Goal: Task Accomplishment & Management: Use online tool/utility

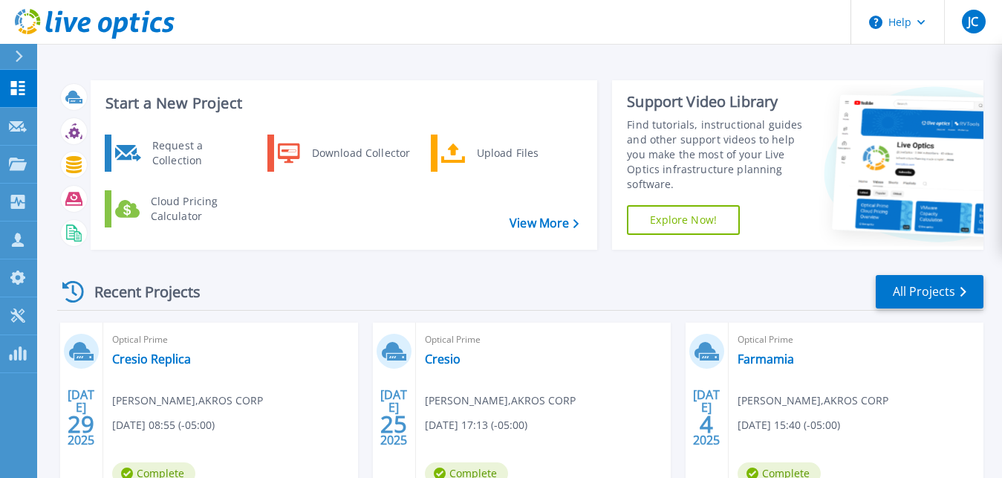
click at [452, 234] on div "Request a Collection Download Collector Upload Files Cloud Pricing Calculator" at bounding box center [342, 186] width 496 height 111
click at [464, 157] on icon at bounding box center [453, 153] width 25 height 20
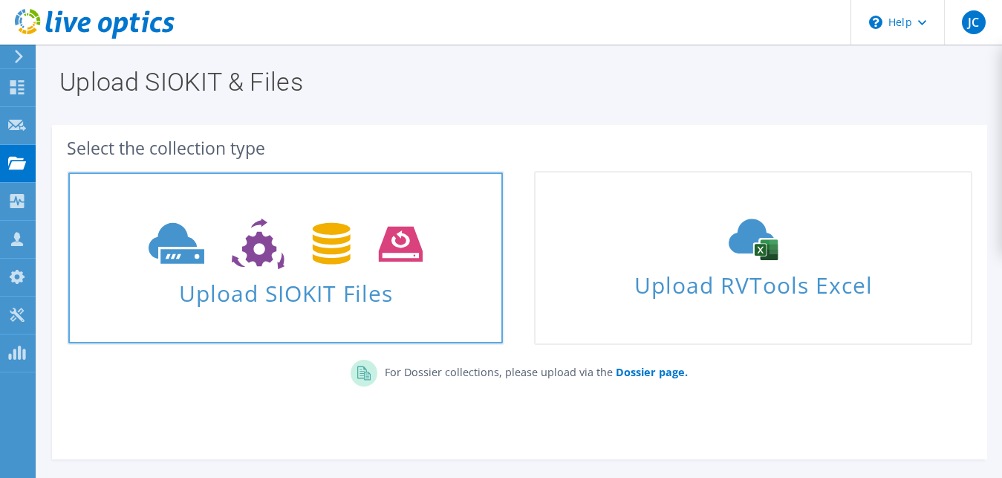
click at [272, 241] on icon at bounding box center [286, 243] width 274 height 51
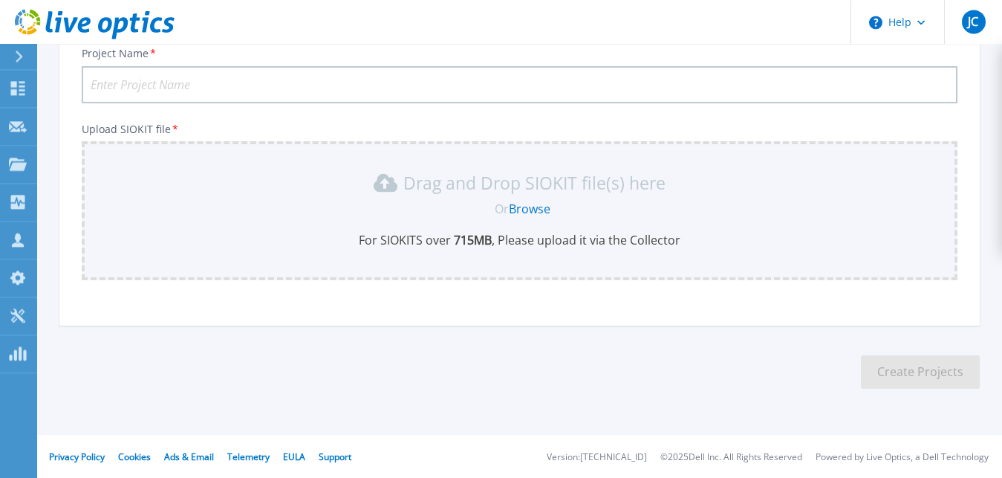
scroll to position [114, 0]
click at [530, 211] on link "Browse" at bounding box center [530, 208] width 42 height 16
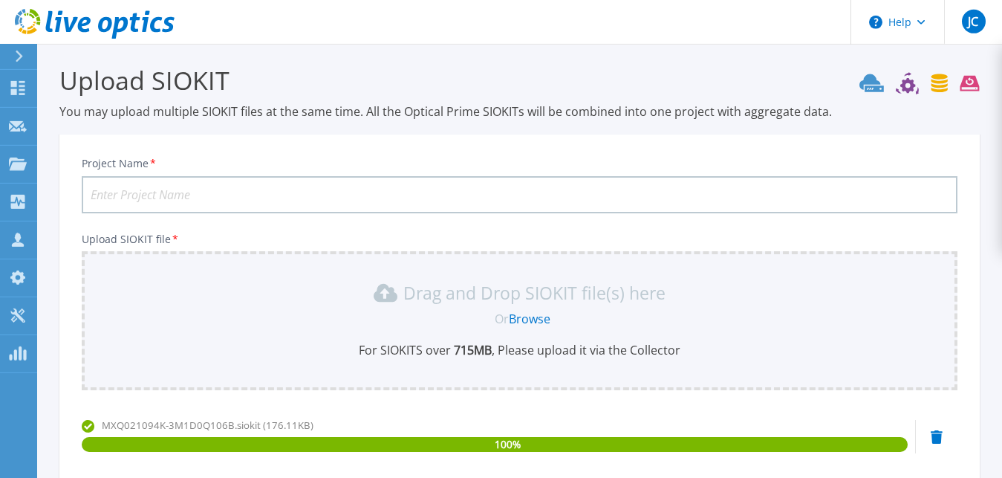
scroll to position [0, 0]
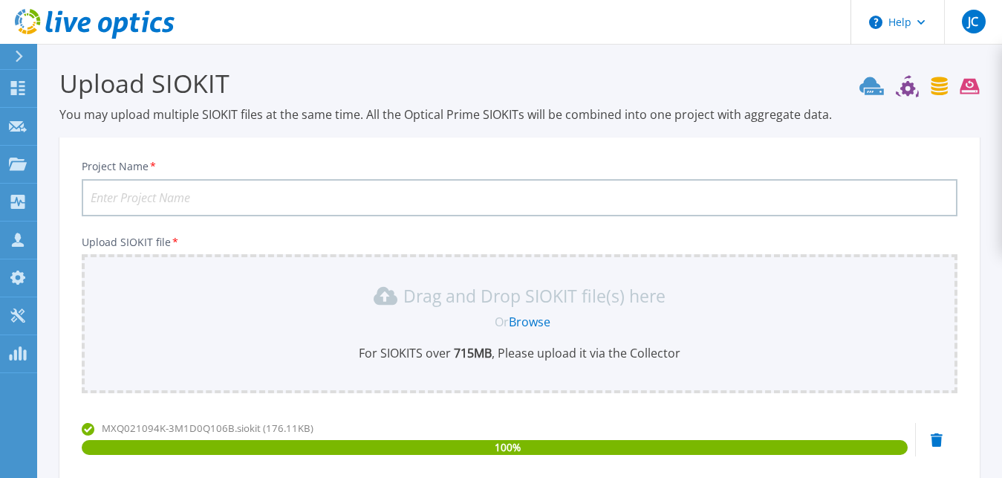
click at [529, 196] on input "Project Name *" at bounding box center [520, 197] width 876 height 37
type input "M"
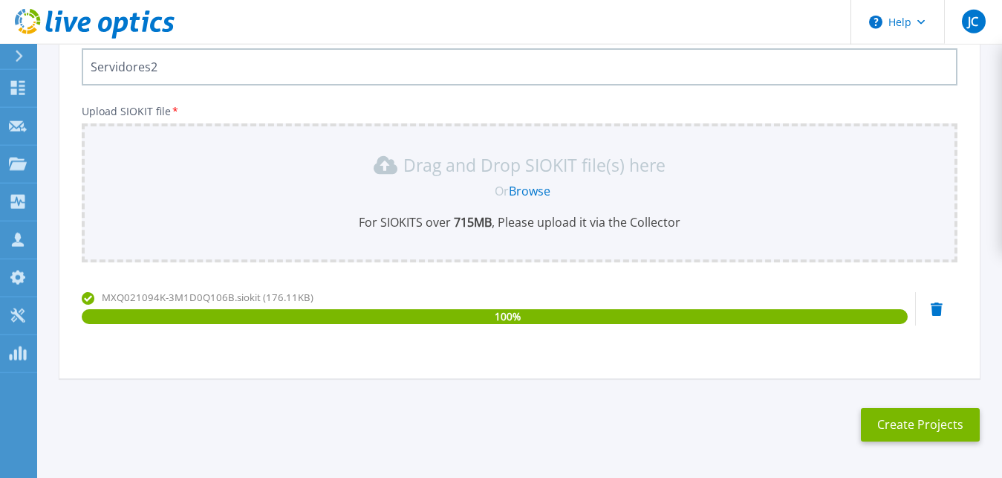
scroll to position [149, 0]
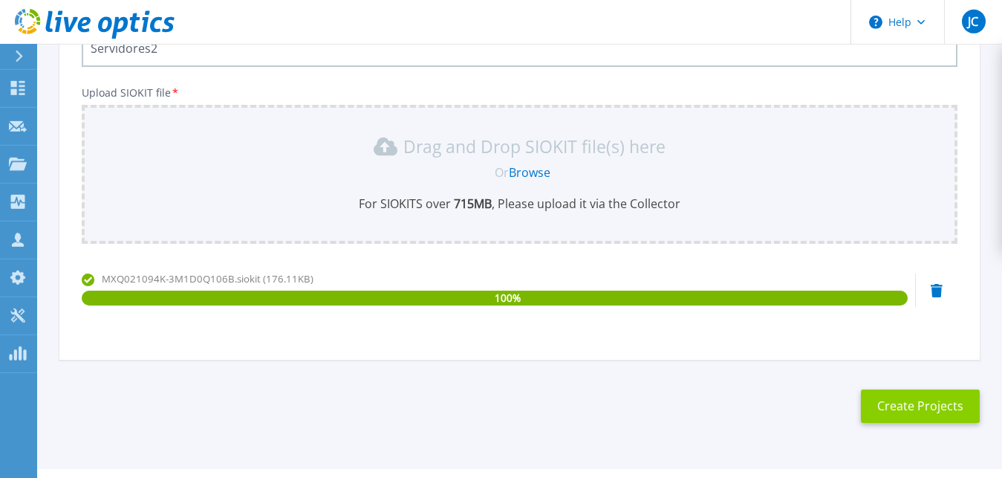
type input "Servidores2"
click at [904, 408] on button "Create Projects" at bounding box center [920, 405] width 119 height 33
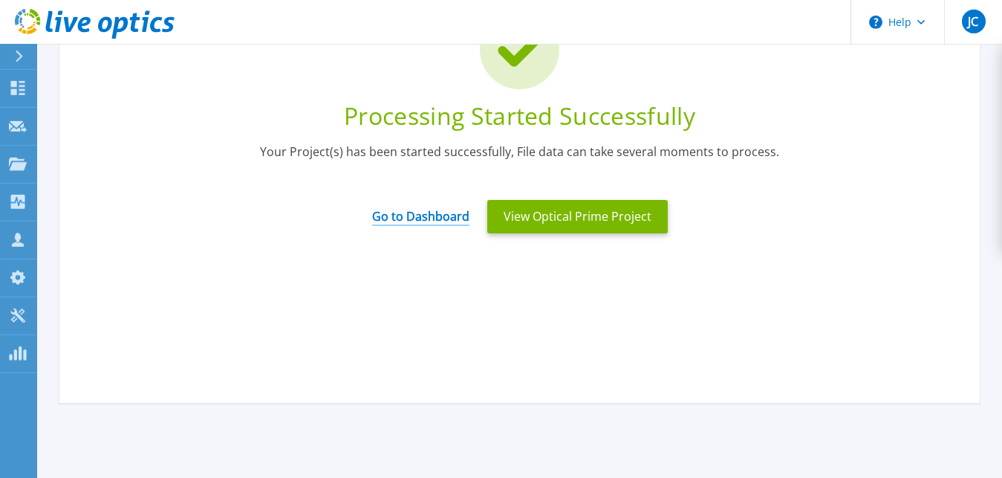
click at [420, 219] on link "Go to Dashboard" at bounding box center [420, 211] width 97 height 29
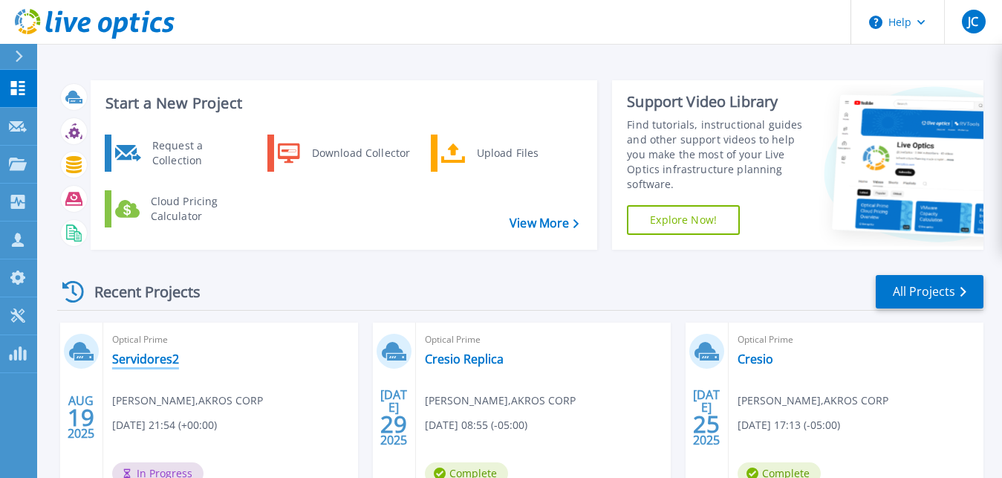
click at [143, 357] on link "Servidores2" at bounding box center [145, 358] width 67 height 15
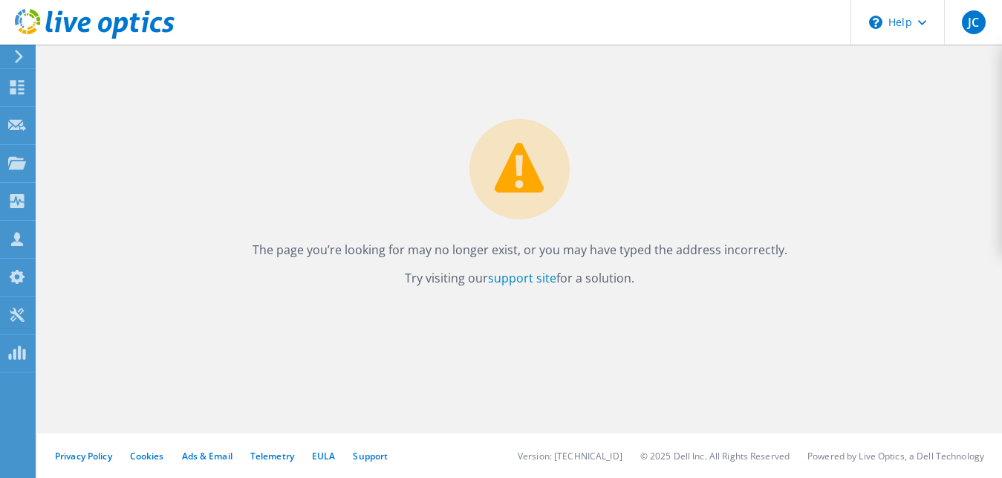
click at [658, 193] on div "The page you’re looking for may no longer exist, or you may have typed the addr…" at bounding box center [519, 167] width 965 height 244
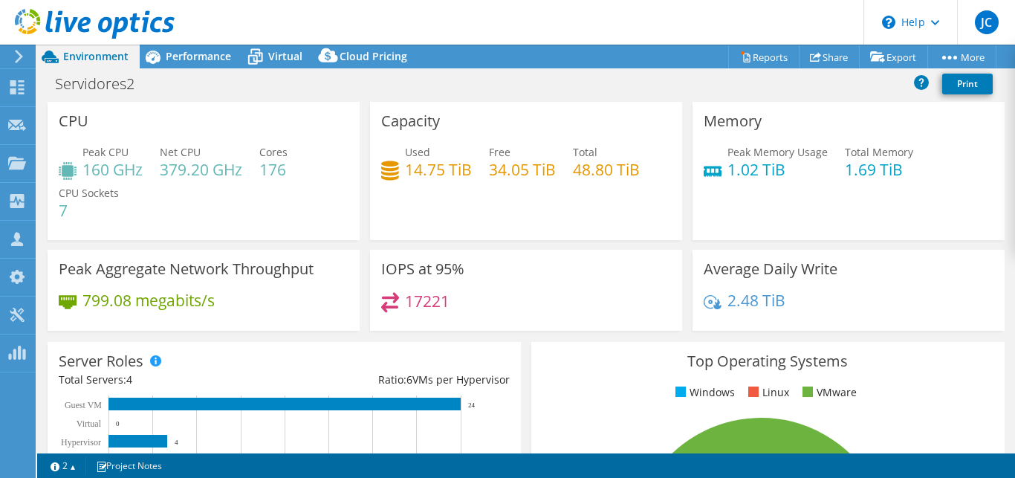
select select "USD"
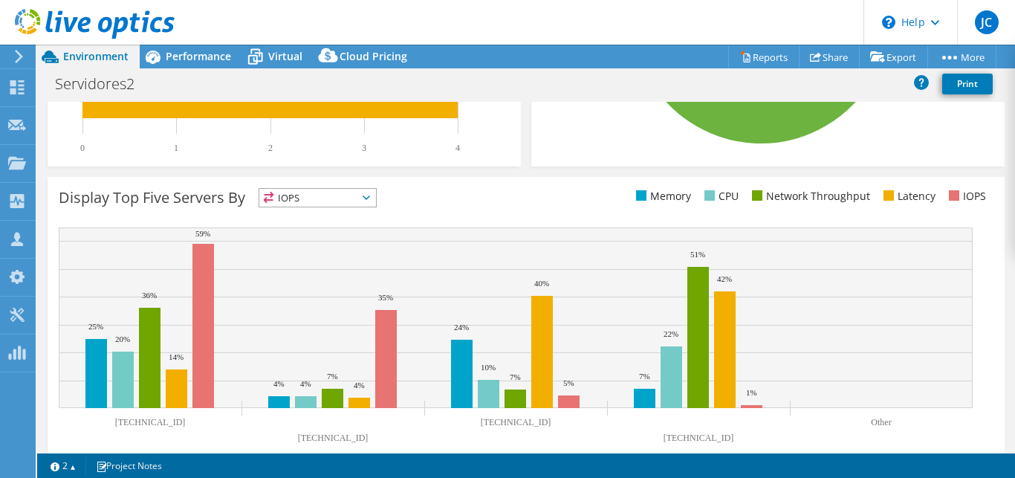
scroll to position [555, 0]
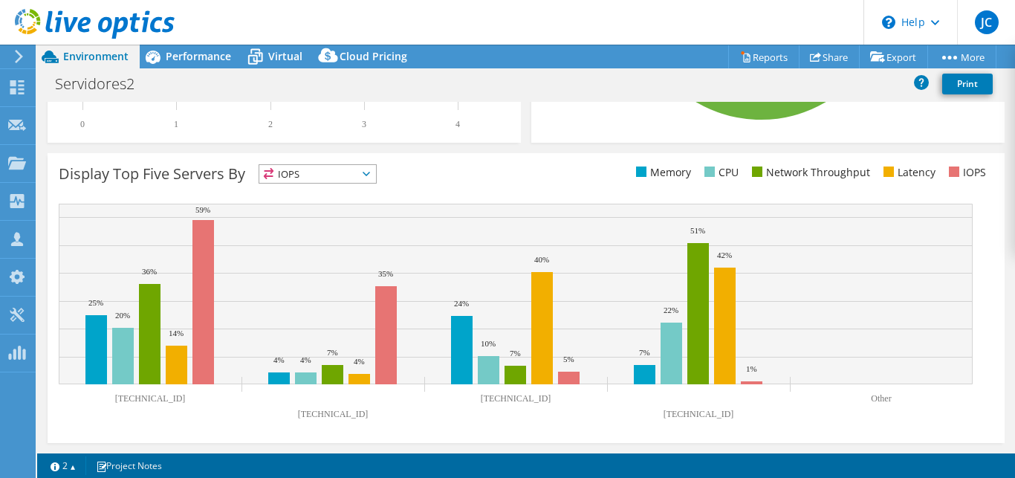
click at [368, 173] on icon at bounding box center [366, 174] width 7 height 4
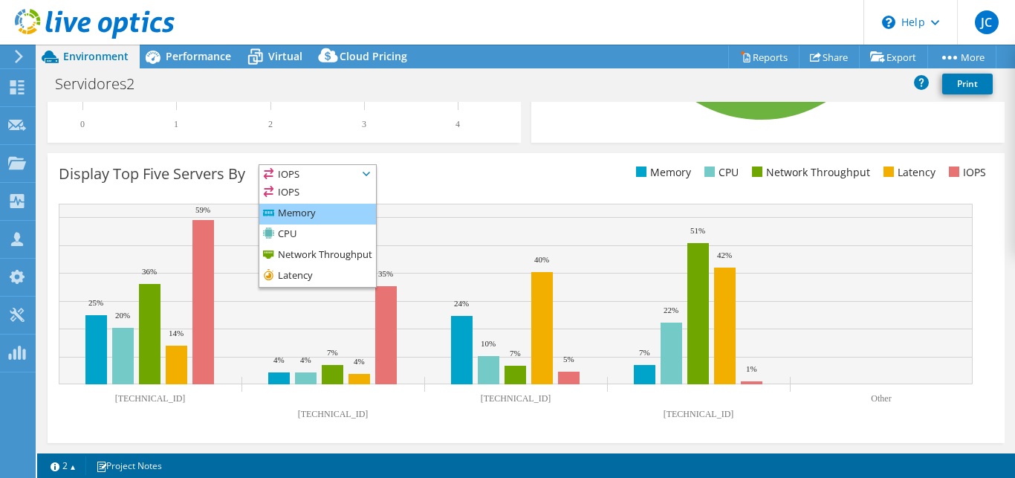
click at [305, 211] on li "Memory" at bounding box center [317, 214] width 117 height 21
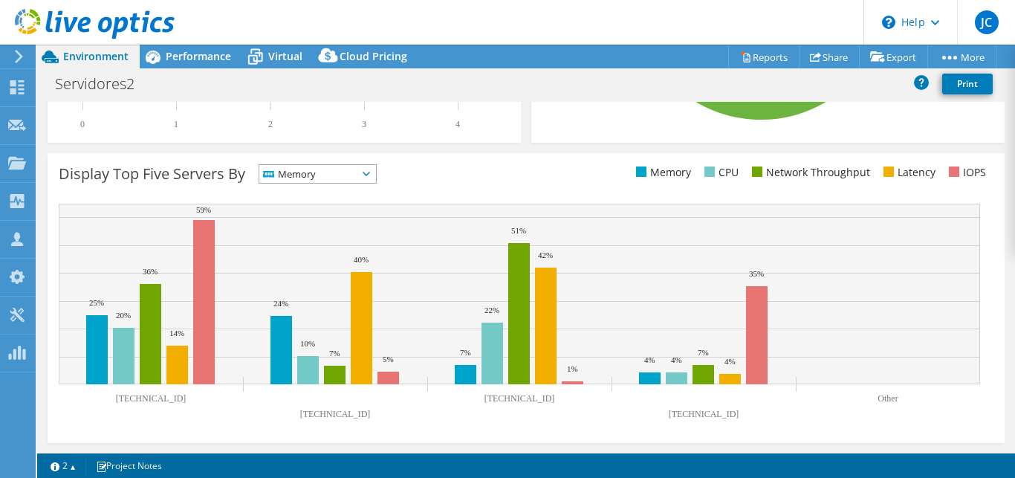
click at [333, 178] on span "Memory" at bounding box center [308, 174] width 98 height 18
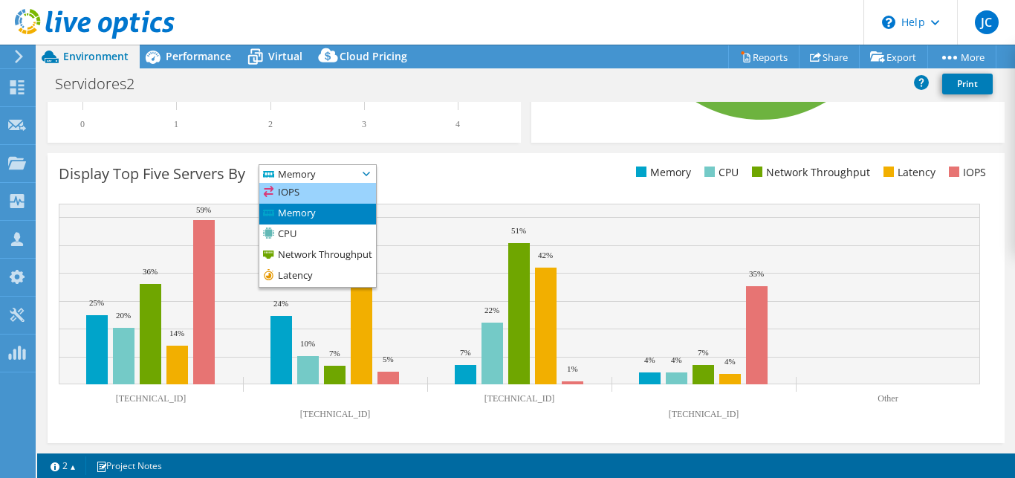
click at [322, 192] on li "IOPS" at bounding box center [317, 193] width 117 height 21
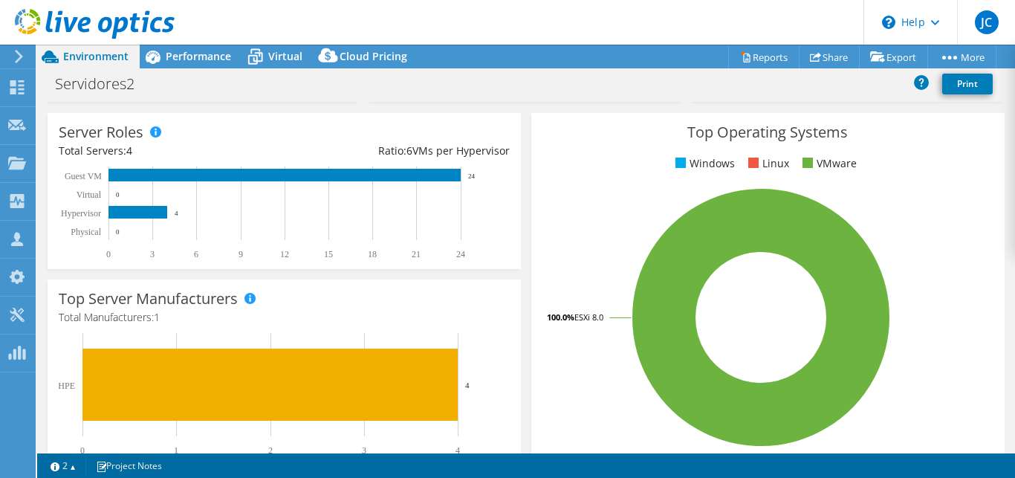
scroll to position [0, 0]
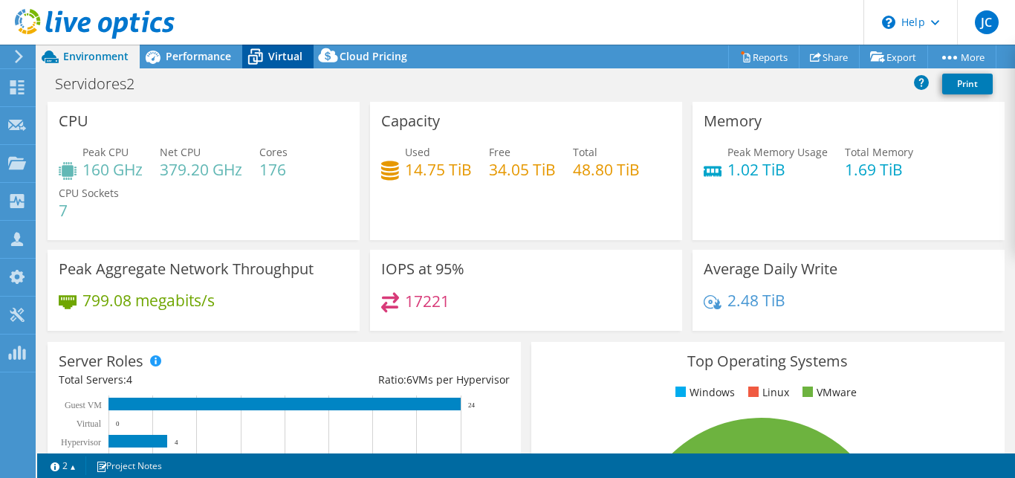
click at [298, 62] on span "Virtual" at bounding box center [285, 56] width 34 height 14
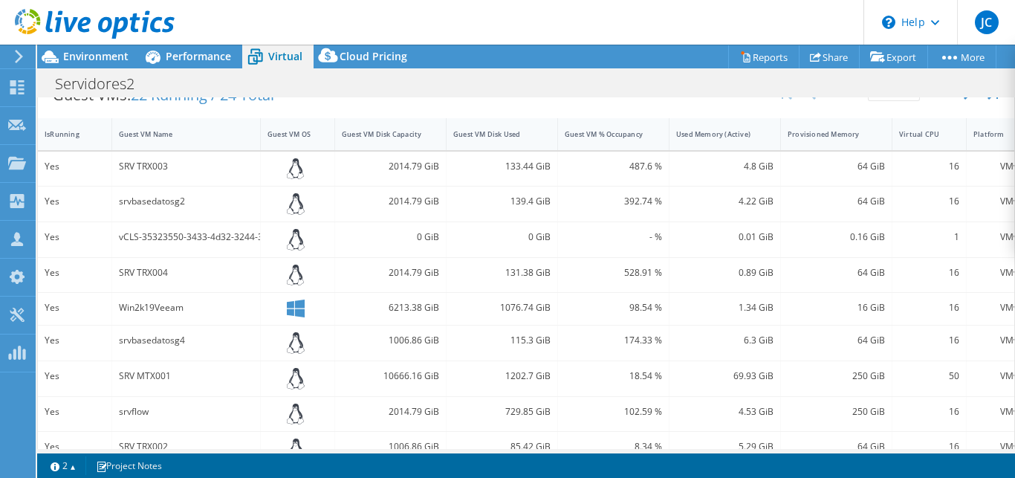
scroll to position [233, 0]
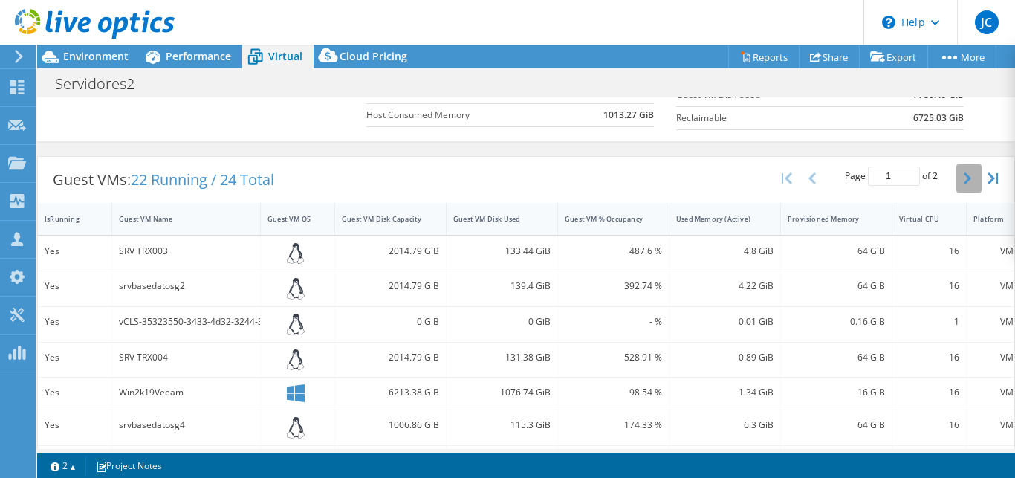
click at [956, 183] on button "button" at bounding box center [968, 178] width 25 height 28
type input "2"
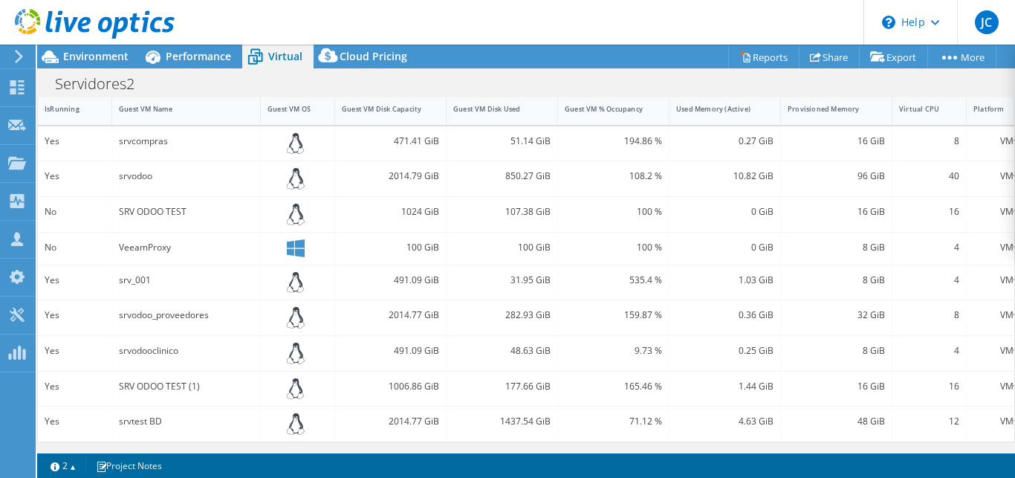
scroll to position [345, 0]
drag, startPoint x: 114, startPoint y: 279, endPoint x: 971, endPoint y: 284, distance: 856.6
click at [261, 284] on div "srv_001" at bounding box center [186, 281] width 149 height 35
